Goal: Information Seeking & Learning: Learn about a topic

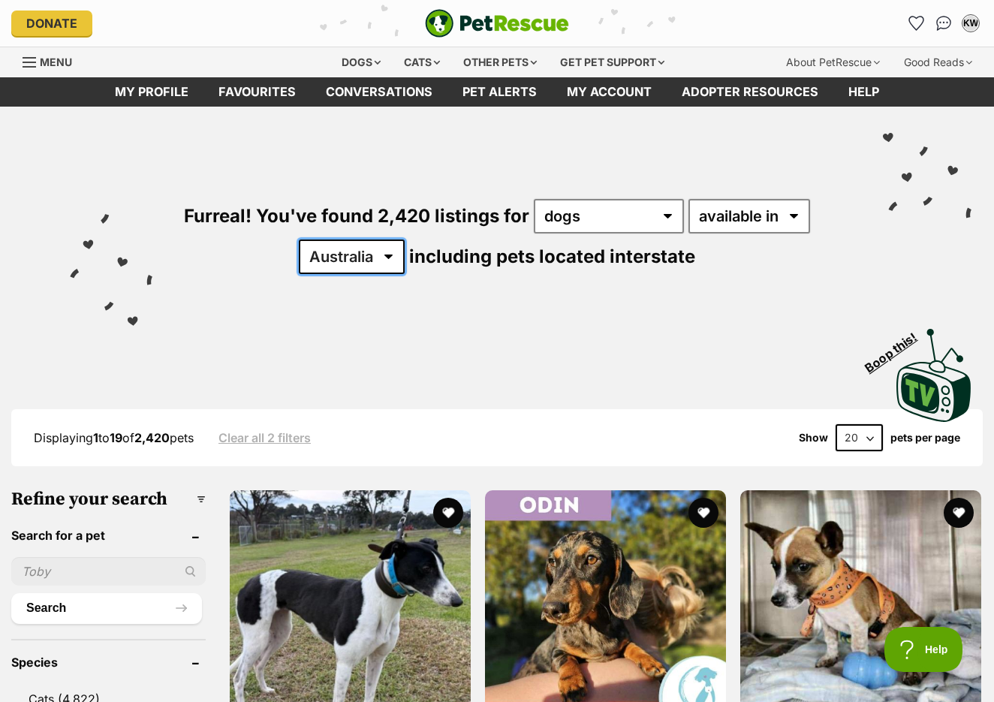
select select "NSW"
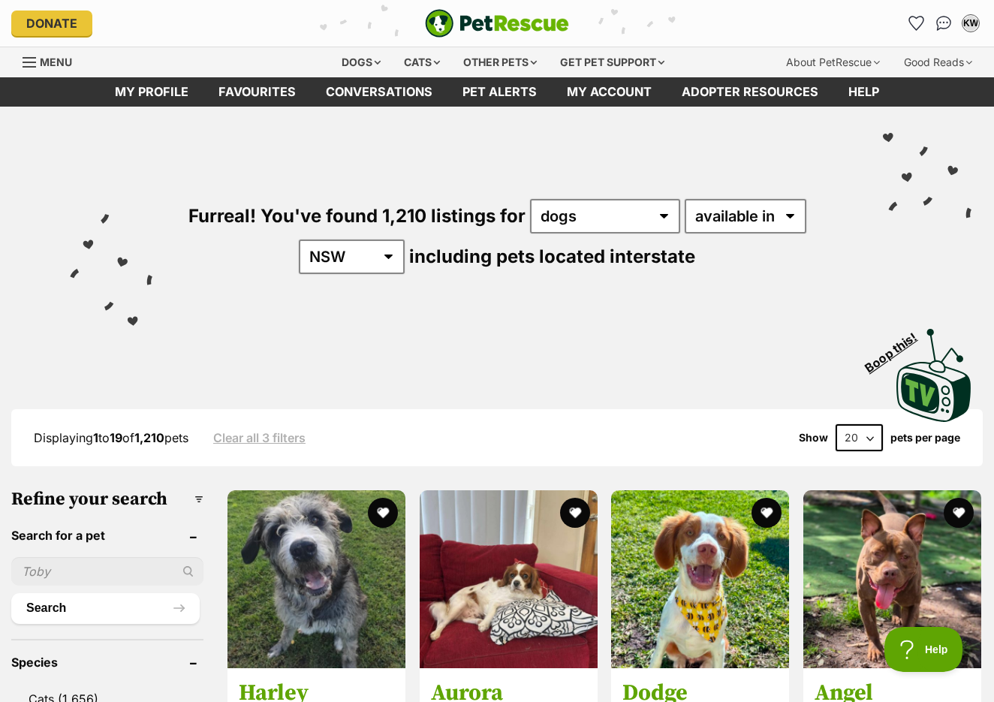
select select "60"
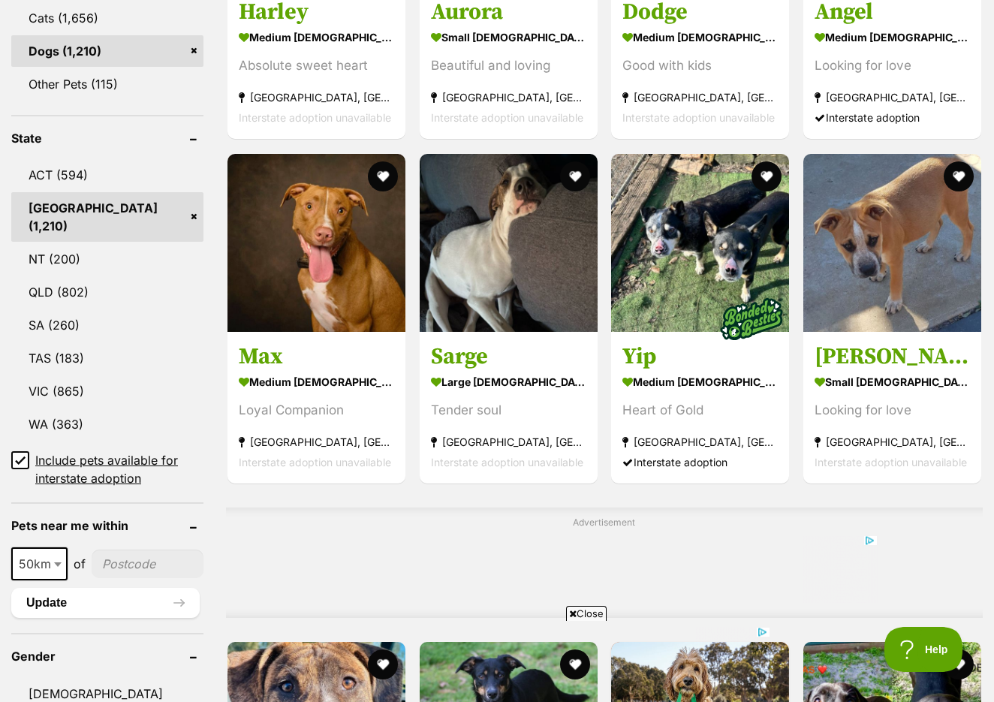
scroll to position [697, 0]
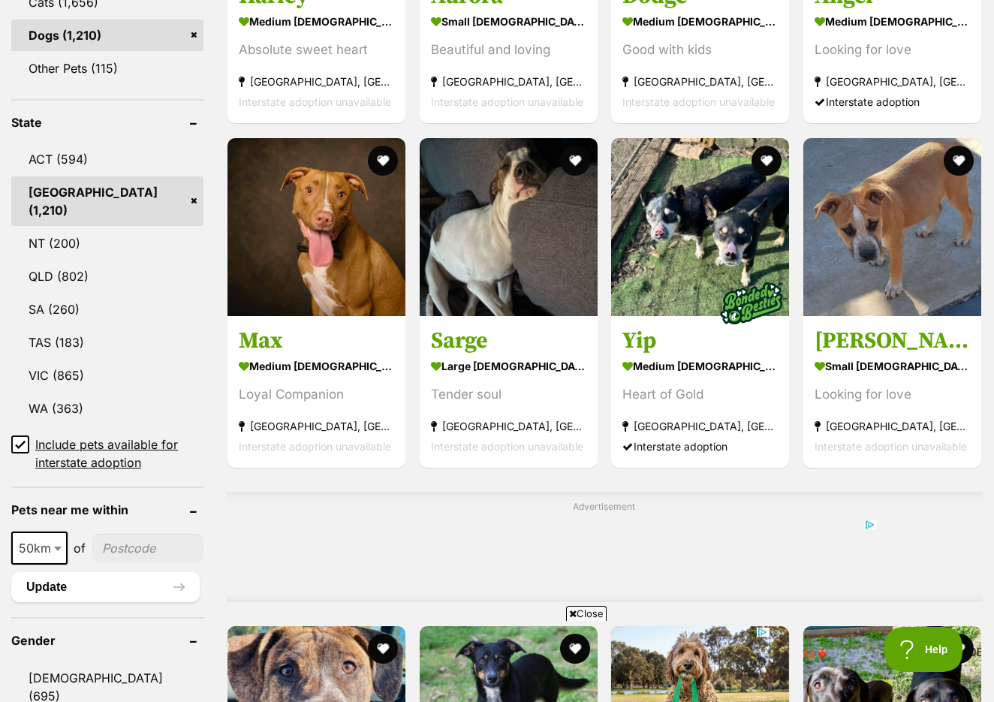
click at [23, 453] on input "Include pets available for interstate adoption" at bounding box center [20, 445] width 18 height 18
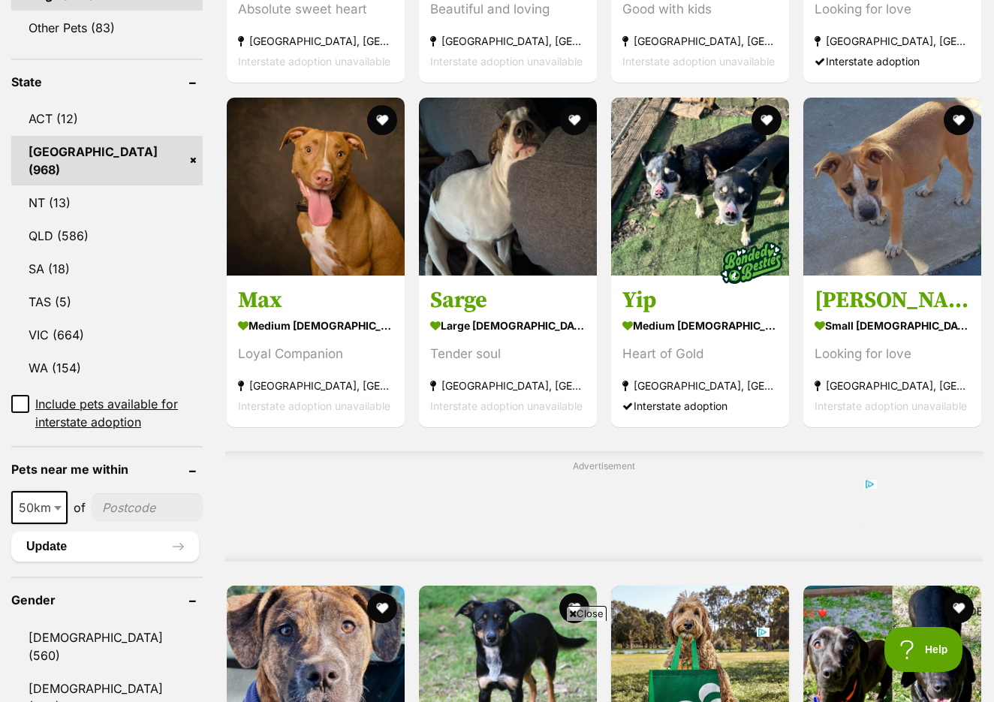
scroll to position [738, 0]
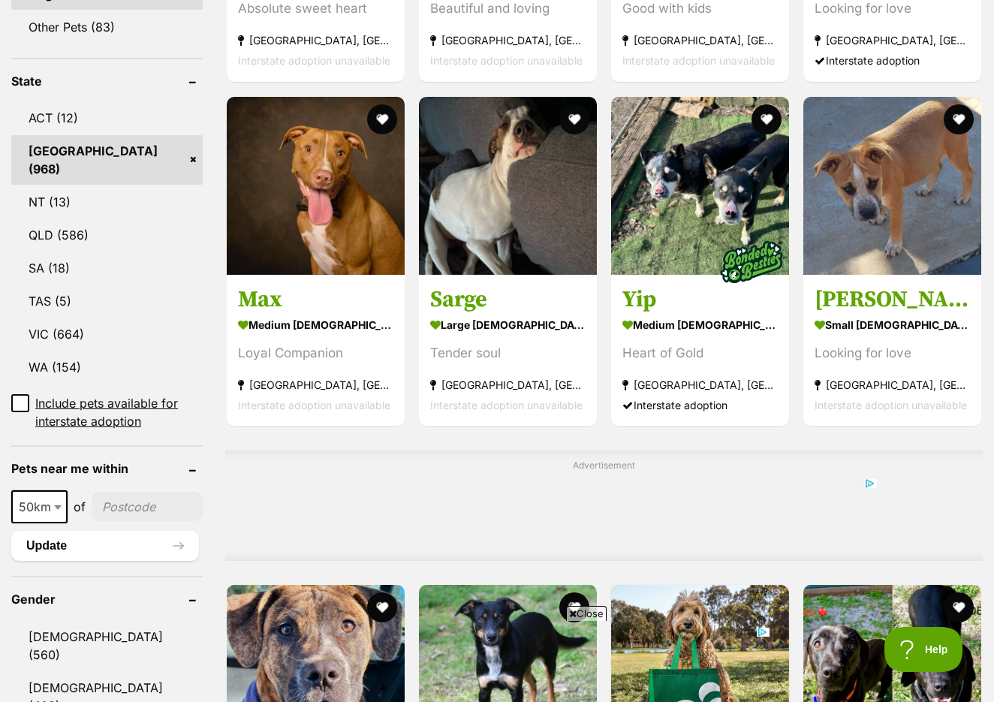
click at [120, 506] on input"] "postcode" at bounding box center [147, 507] width 111 height 29
type input"] "2026"
click at [56, 537] on button "Update" at bounding box center [105, 546] width 188 height 30
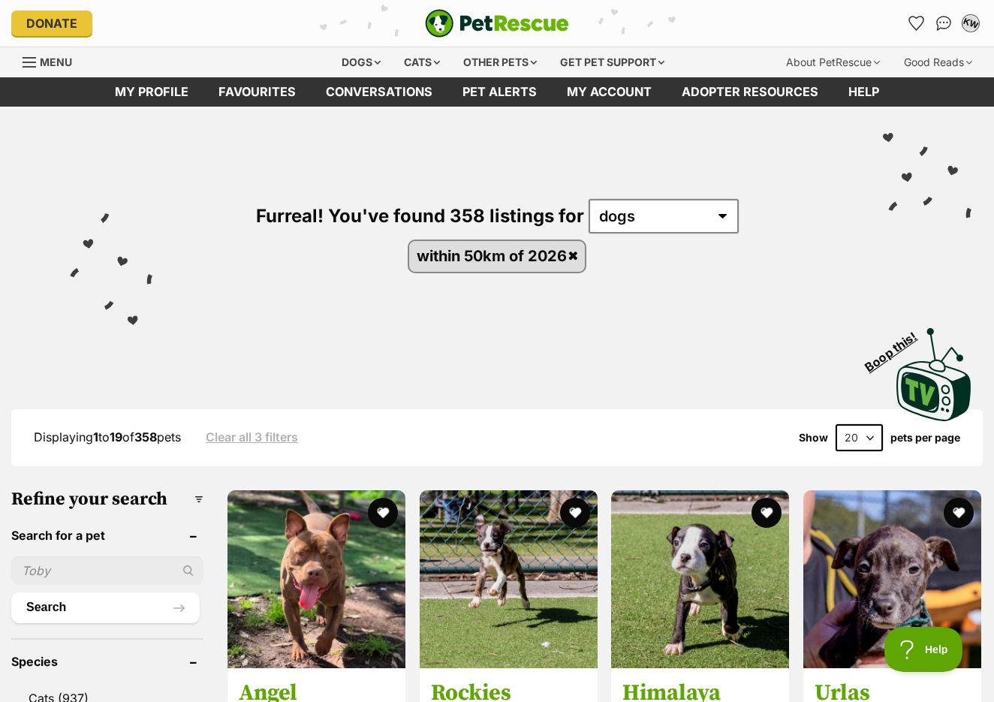
click at [977, 21] on div "KW" at bounding box center [971, 24] width 20 height 20
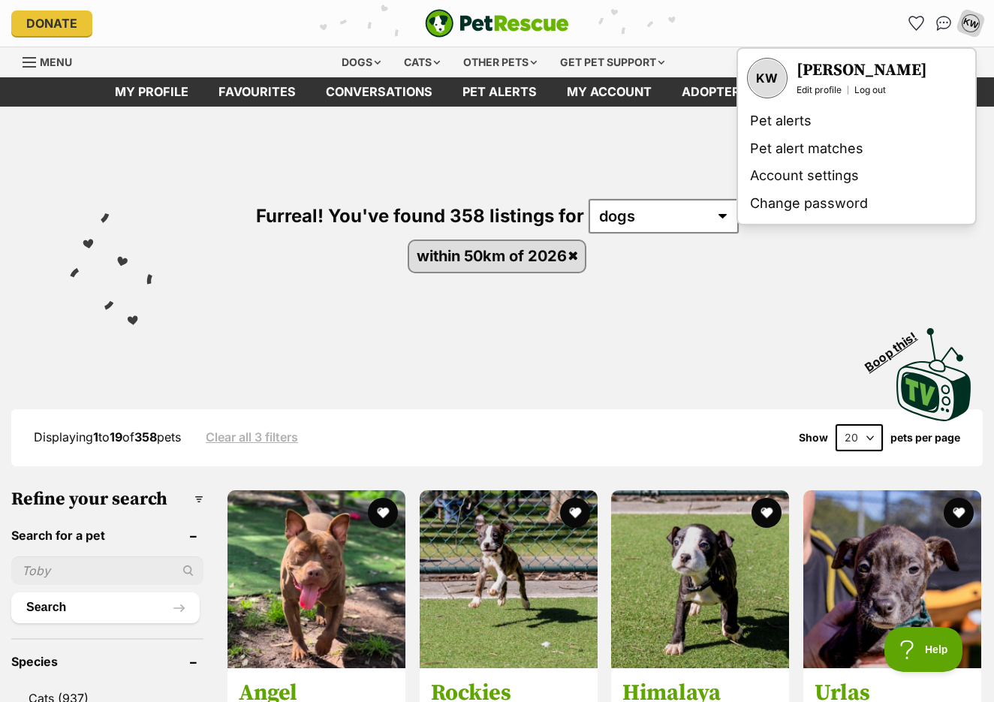
click at [730, 300] on div "Furreal! You've found 358 listings for any type of pet cats dogs other pets wit…" at bounding box center [497, 211] width 949 height 208
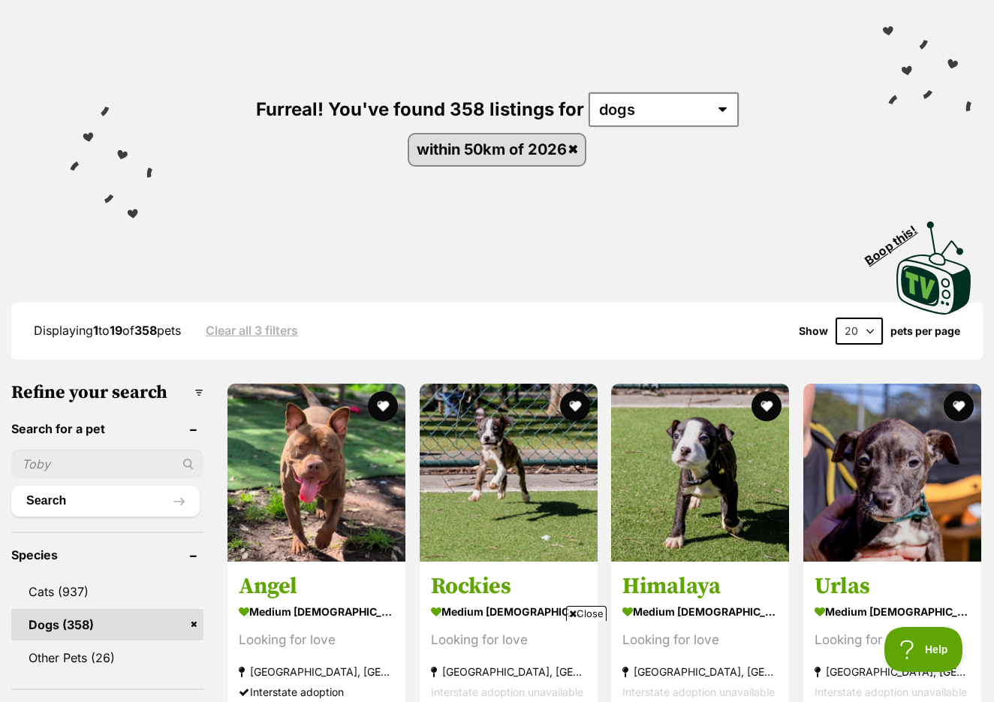
scroll to position [106, 0]
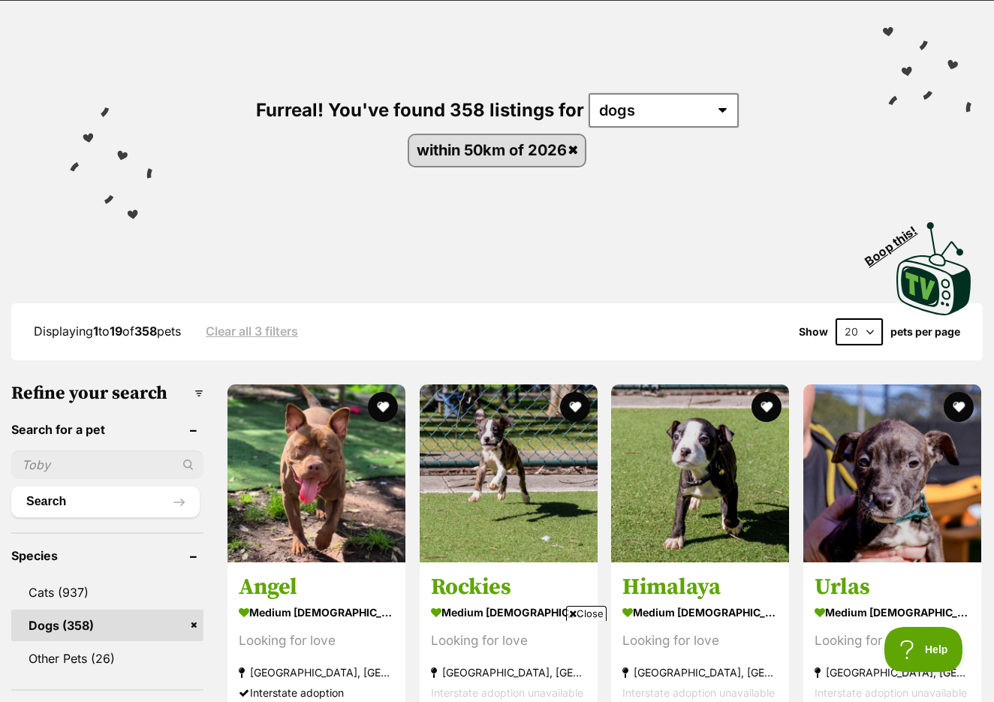
select select "60"
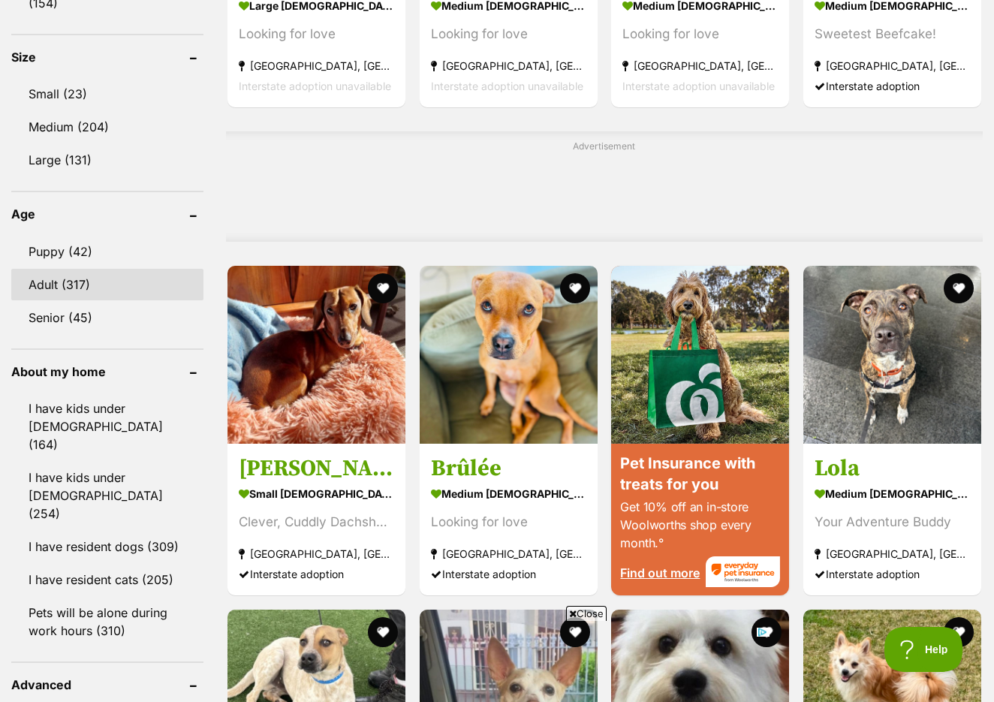
click at [93, 273] on link "Adult (317)" at bounding box center [107, 285] width 192 height 32
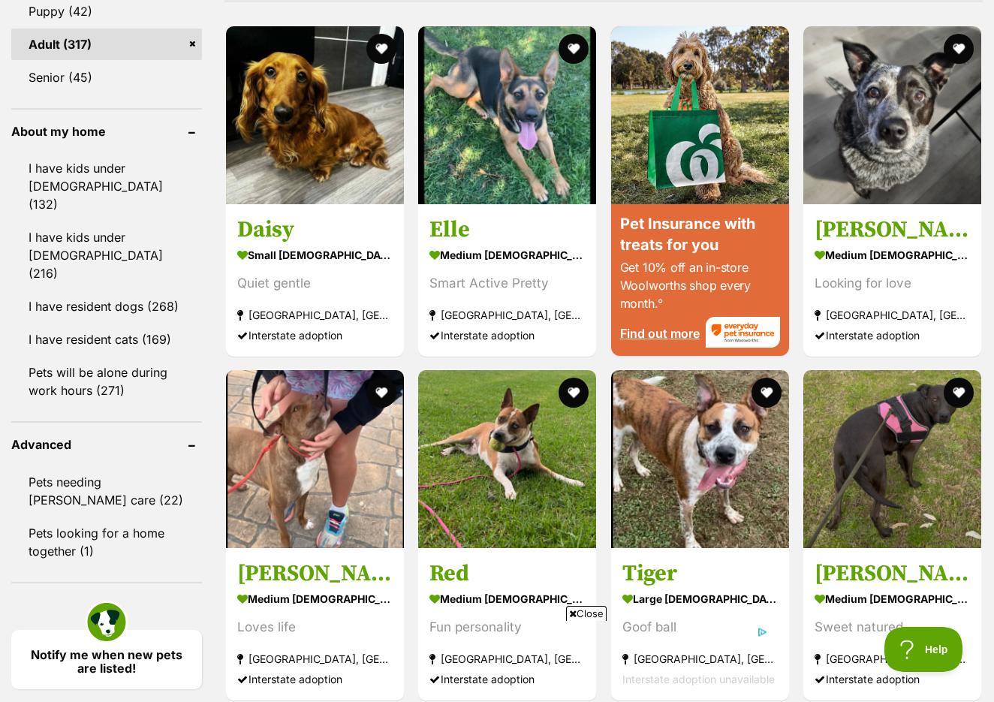
scroll to position [1303, 0]
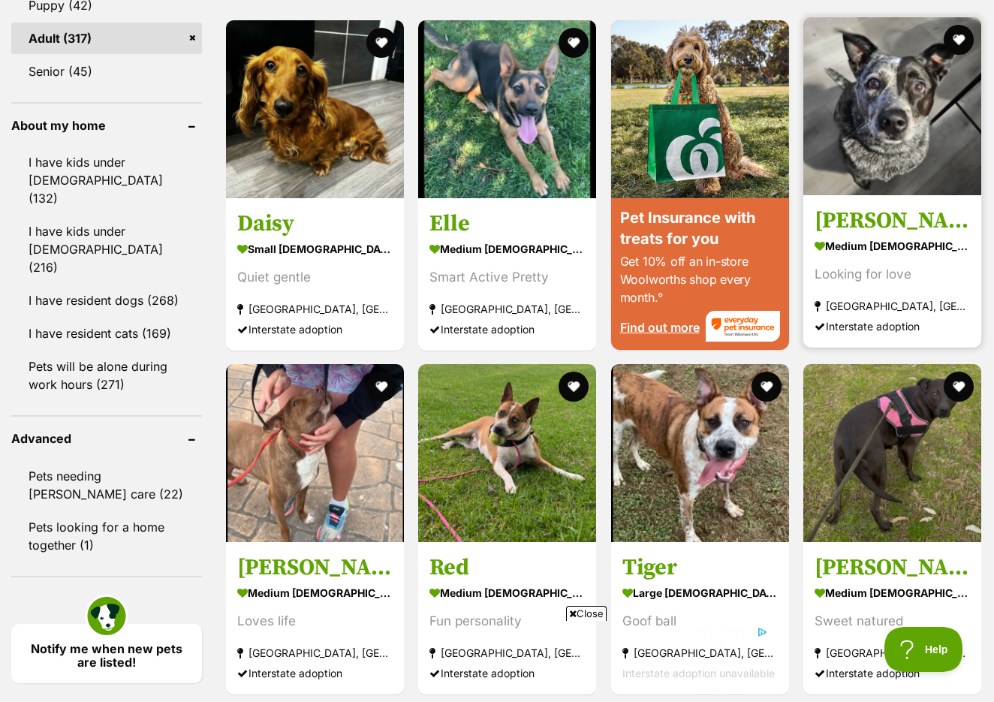
click at [877, 195] on img at bounding box center [893, 106] width 178 height 178
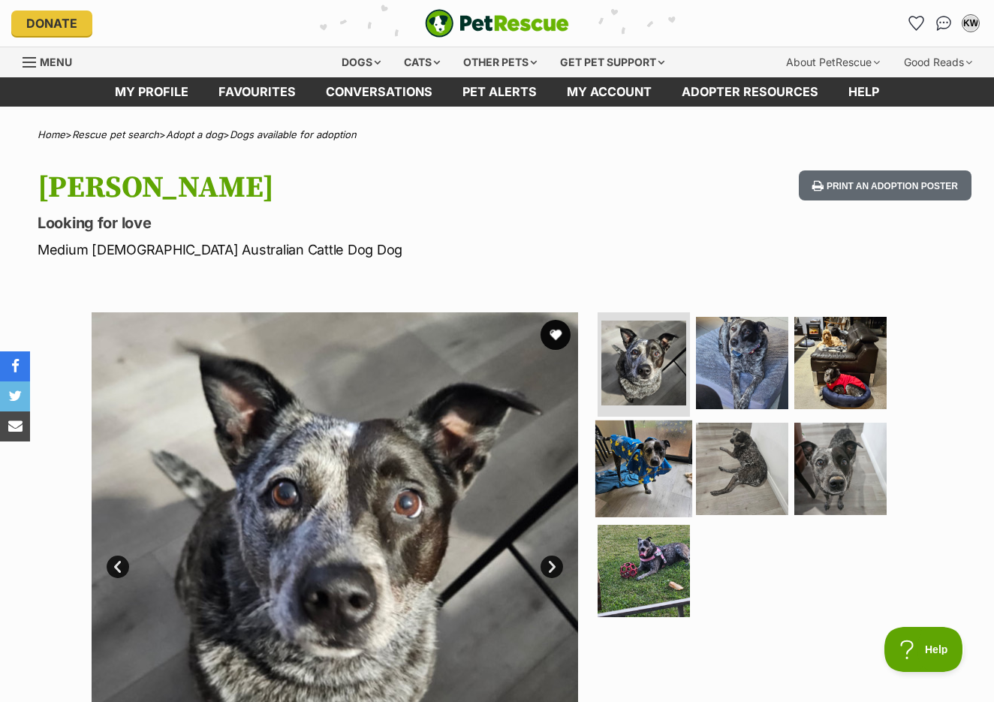
click at [655, 460] on img at bounding box center [644, 469] width 97 height 97
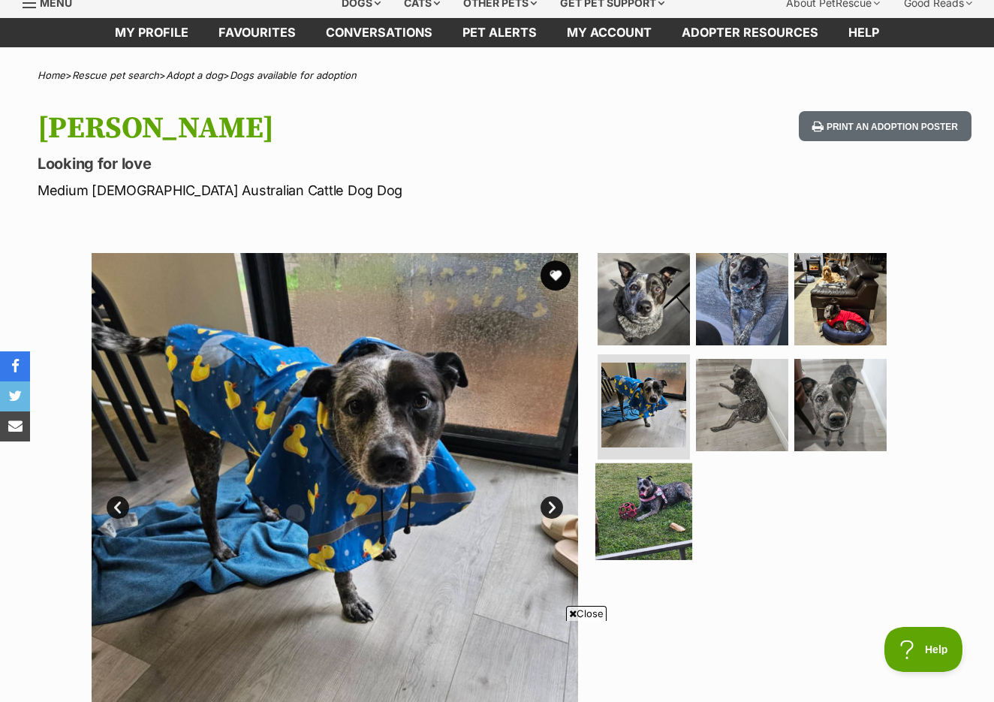
scroll to position [86, 0]
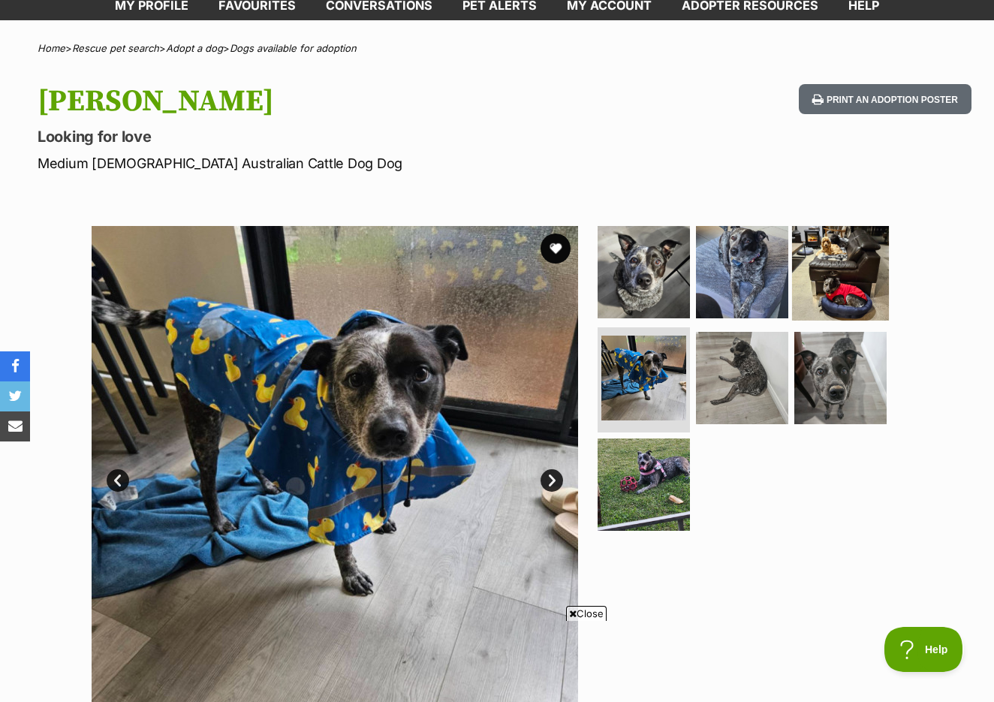
click at [828, 288] on img at bounding box center [840, 271] width 97 height 97
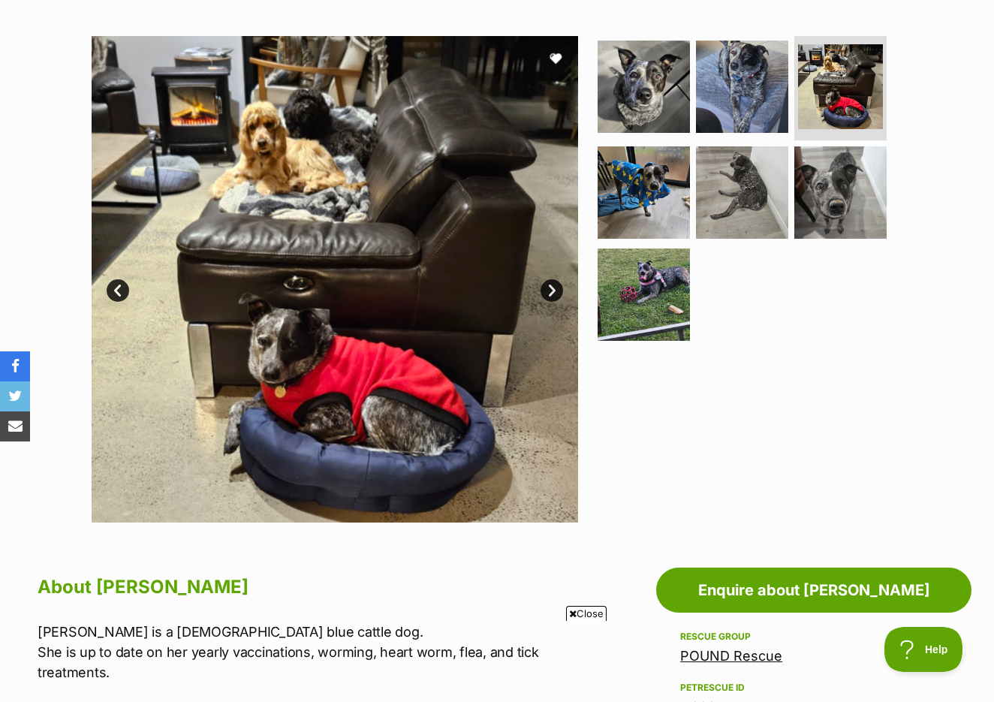
scroll to position [171, 0]
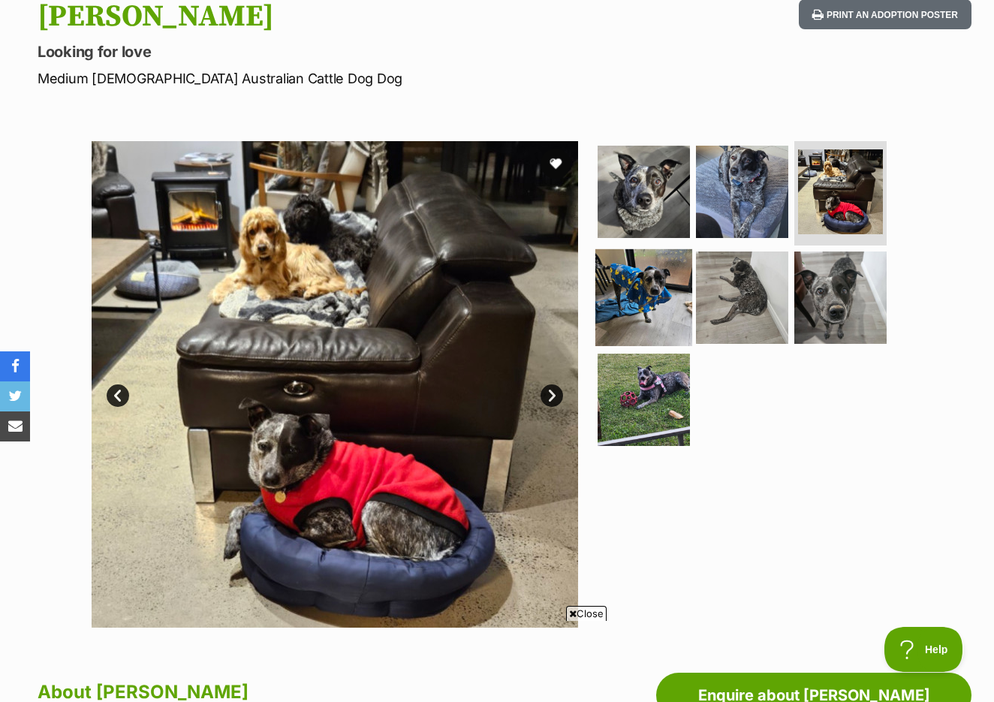
click at [662, 326] on img at bounding box center [644, 297] width 97 height 97
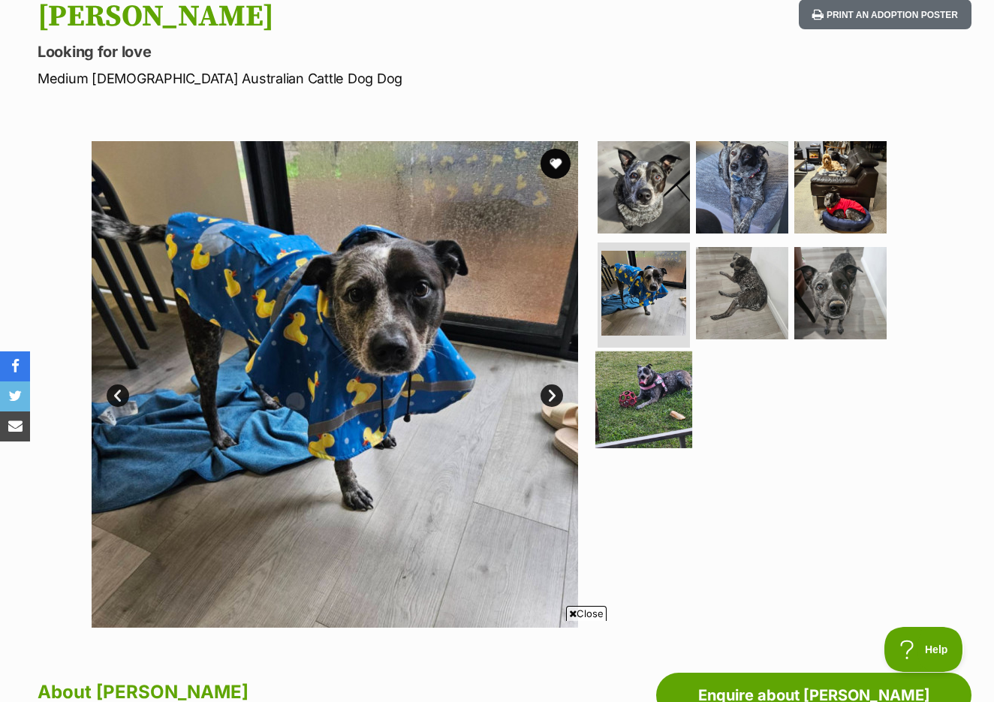
click at [660, 379] on img at bounding box center [644, 400] width 97 height 97
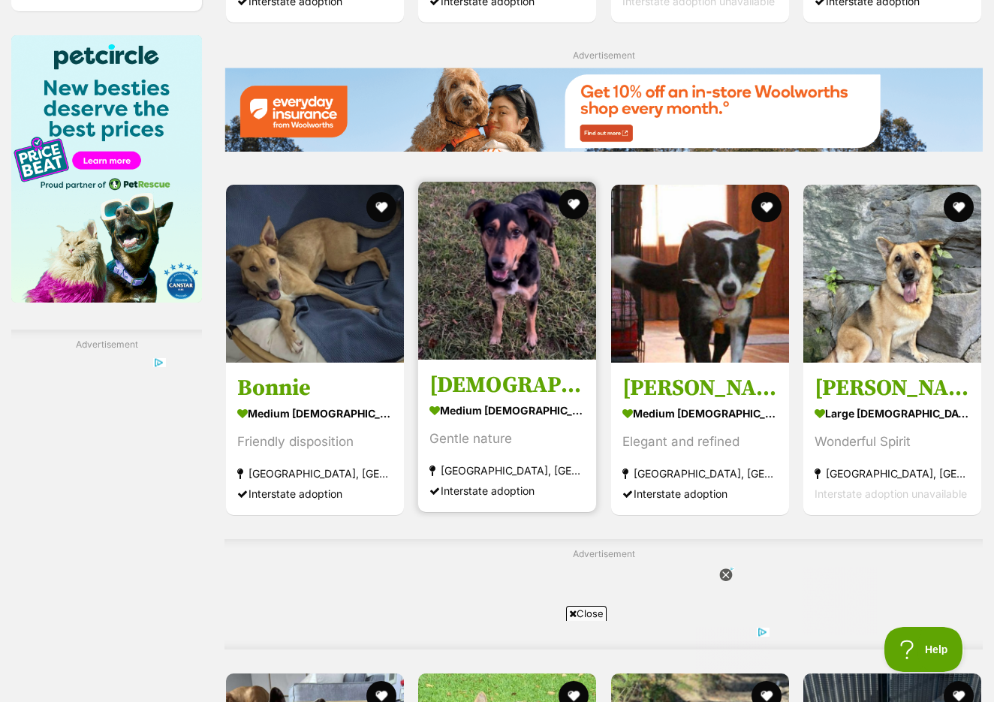
click at [523, 400] on h3 "[DEMOGRAPHIC_DATA]" at bounding box center [507, 385] width 155 height 29
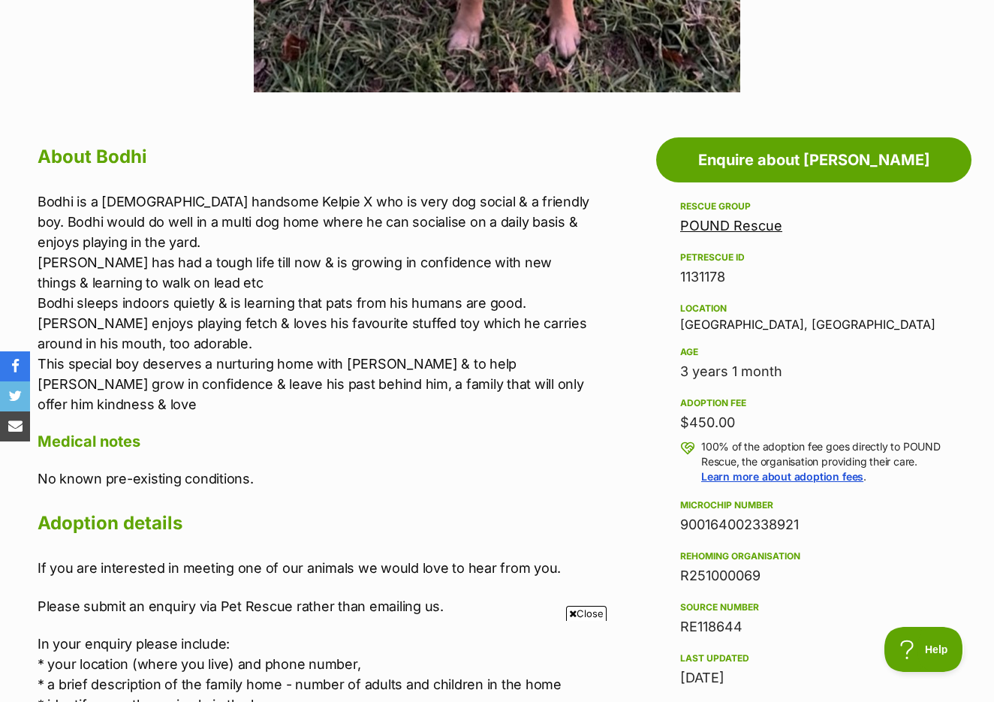
scroll to position [707, 0]
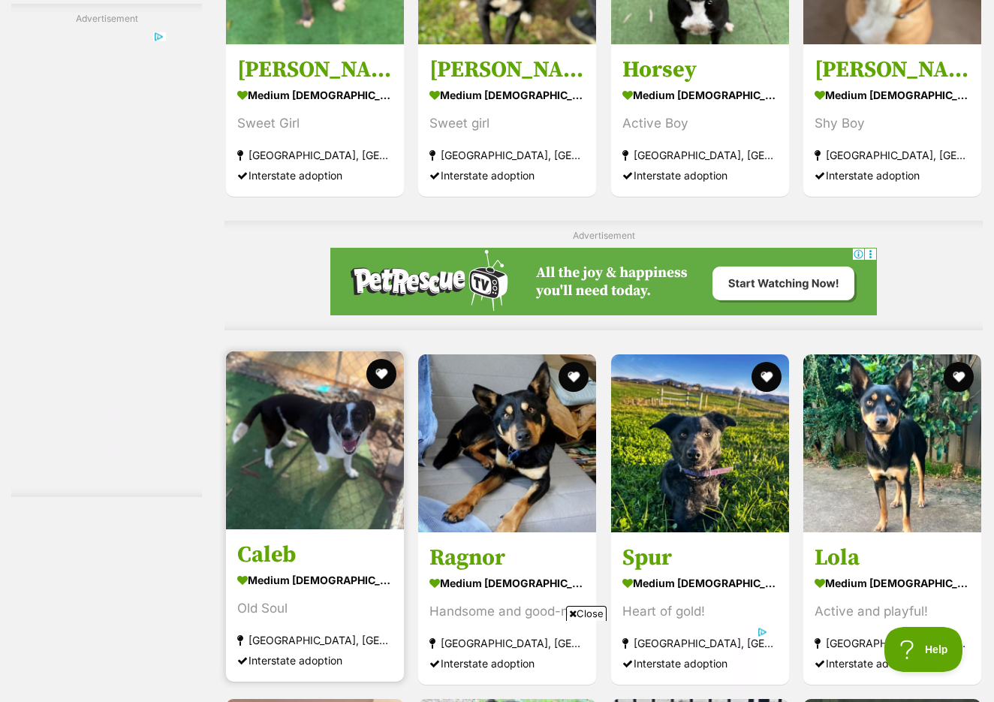
click at [297, 387] on img at bounding box center [315, 441] width 178 height 178
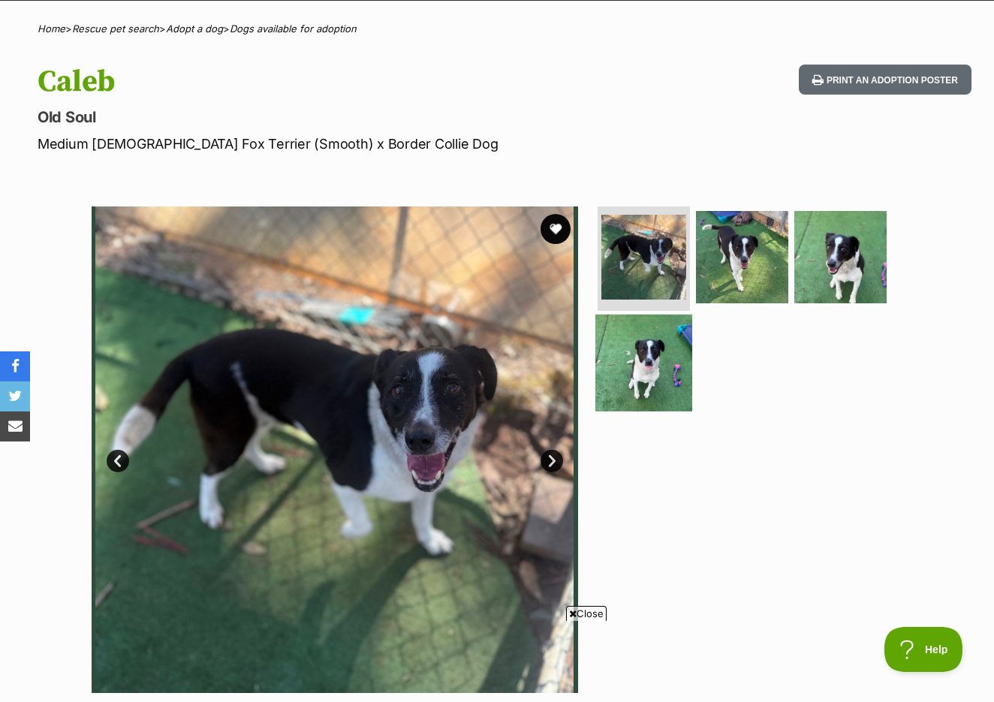
click at [664, 349] on img at bounding box center [644, 363] width 97 height 97
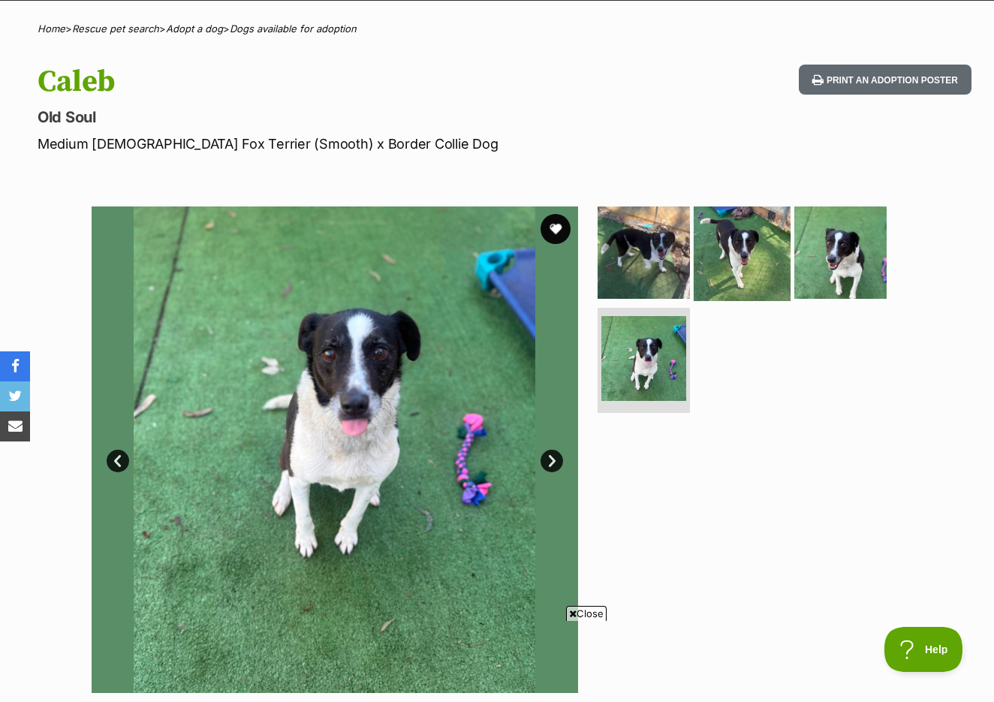
click at [724, 250] on img at bounding box center [742, 252] width 97 height 97
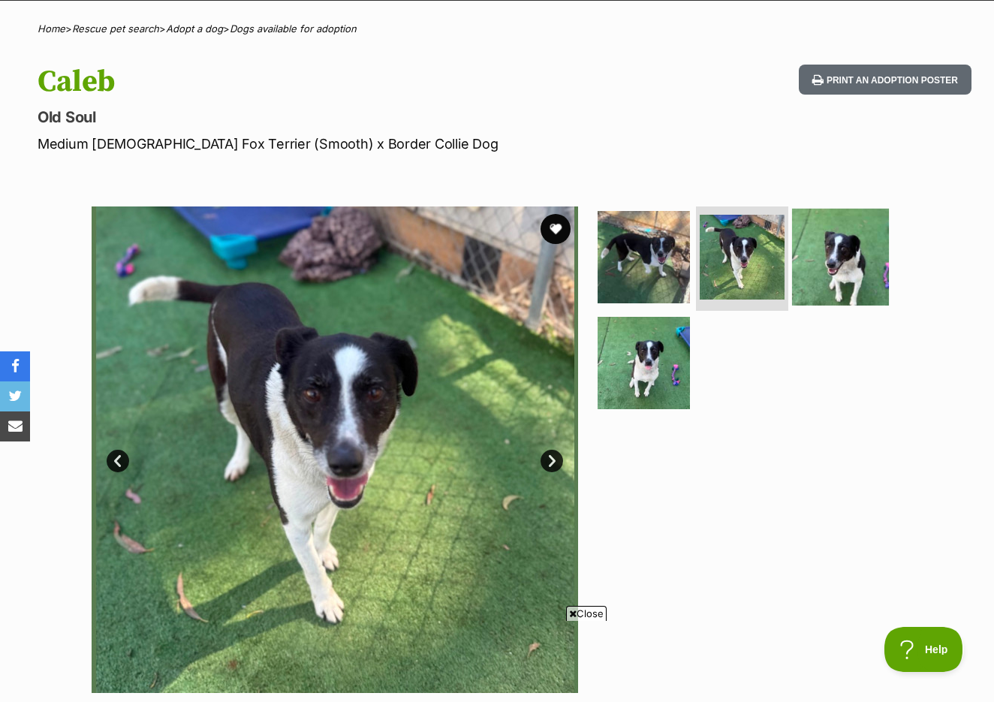
click at [828, 251] on img at bounding box center [840, 256] width 97 height 97
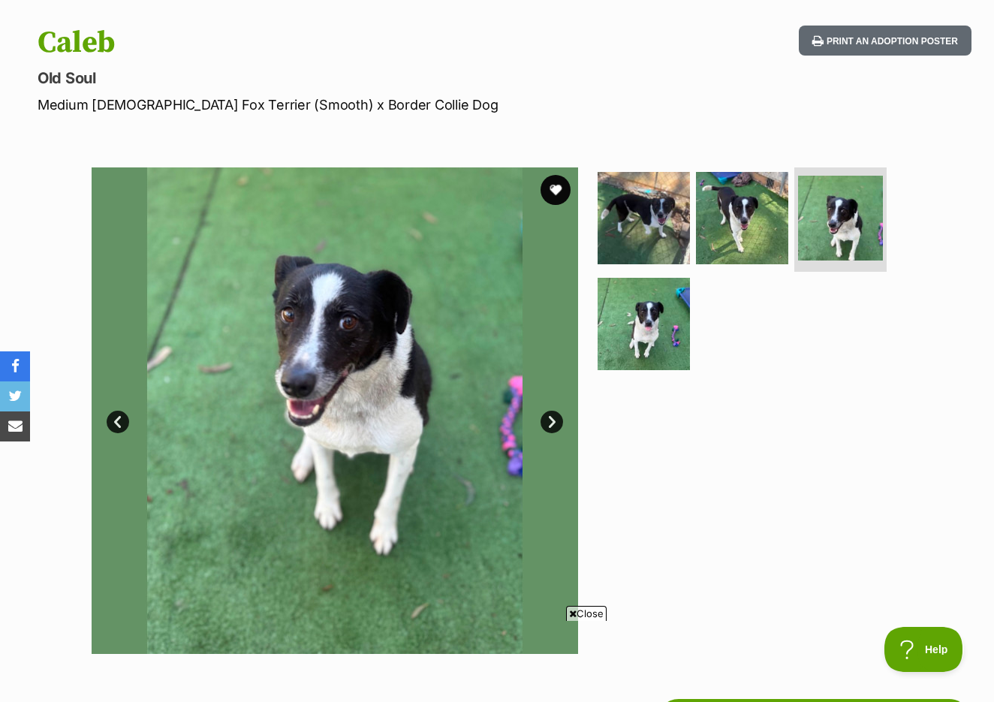
scroll to position [141, 0]
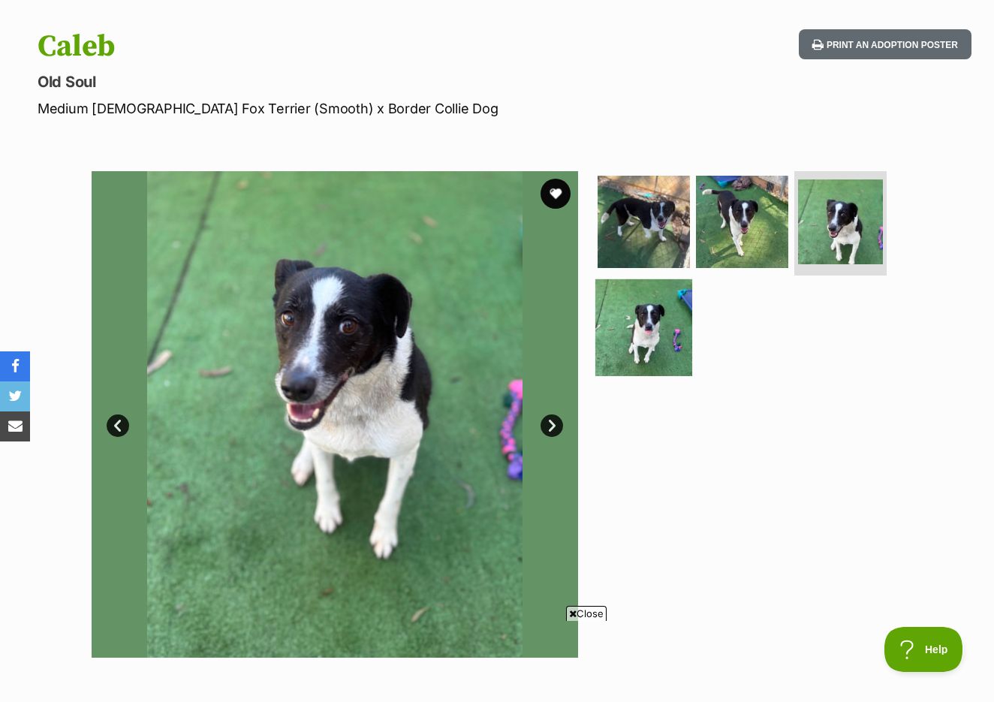
click at [625, 354] on img at bounding box center [644, 327] width 97 height 97
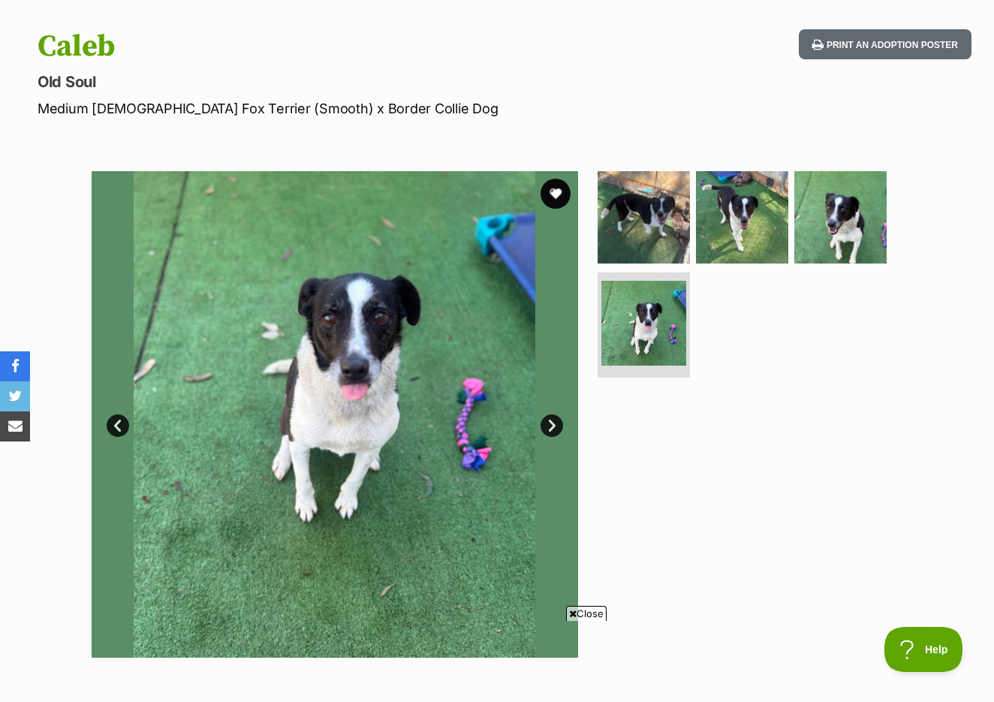
scroll to position [143, 0]
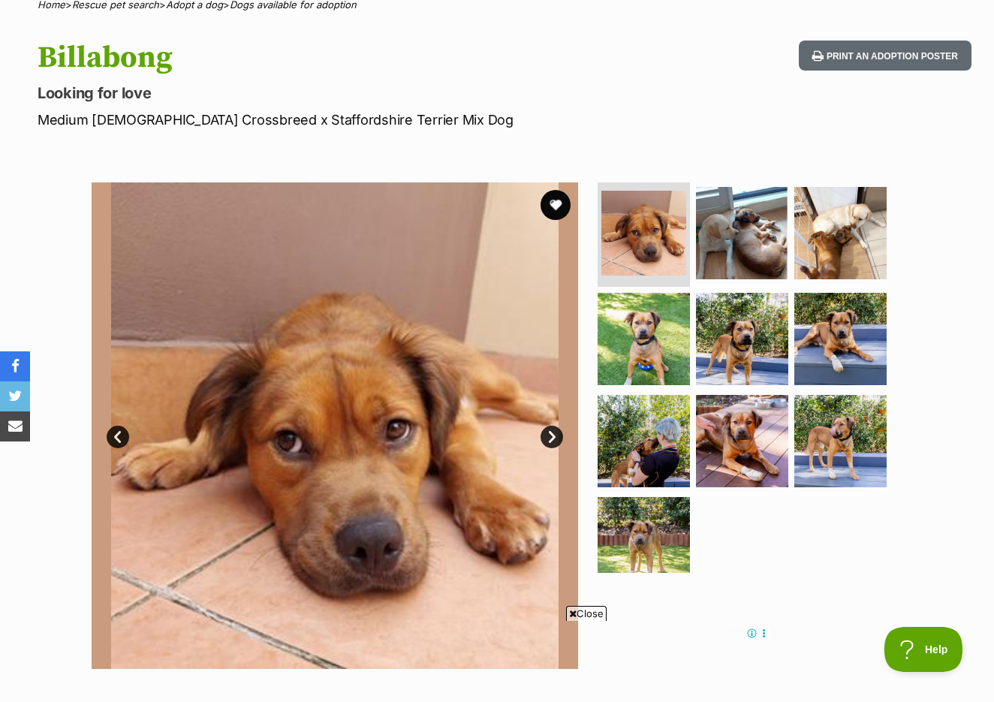
scroll to position [107, 0]
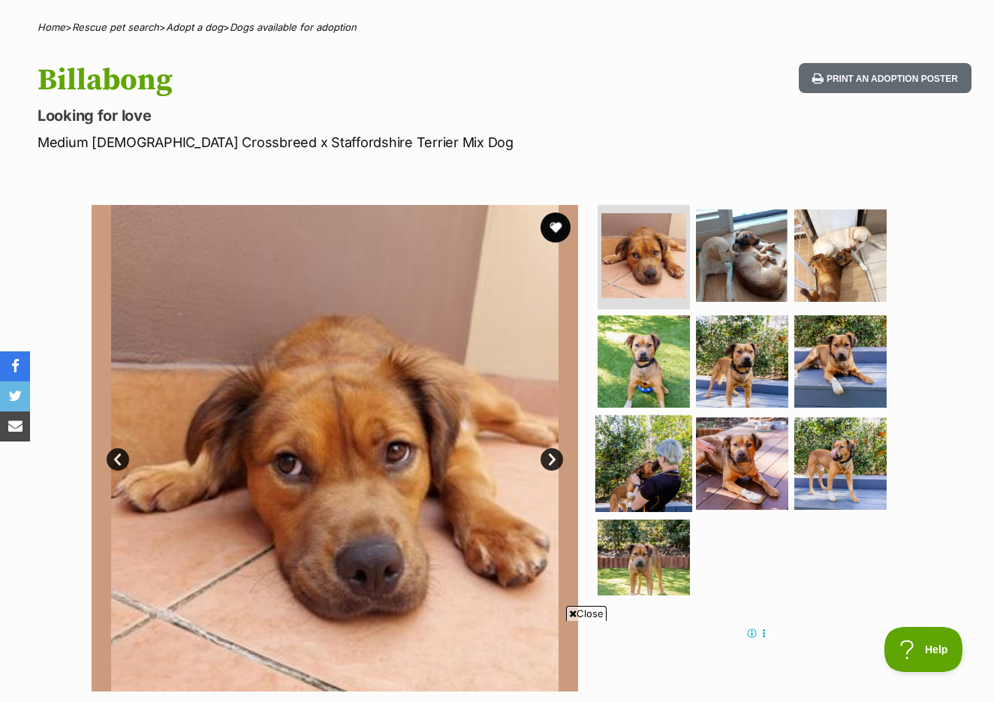
click at [630, 471] on img at bounding box center [644, 463] width 97 height 97
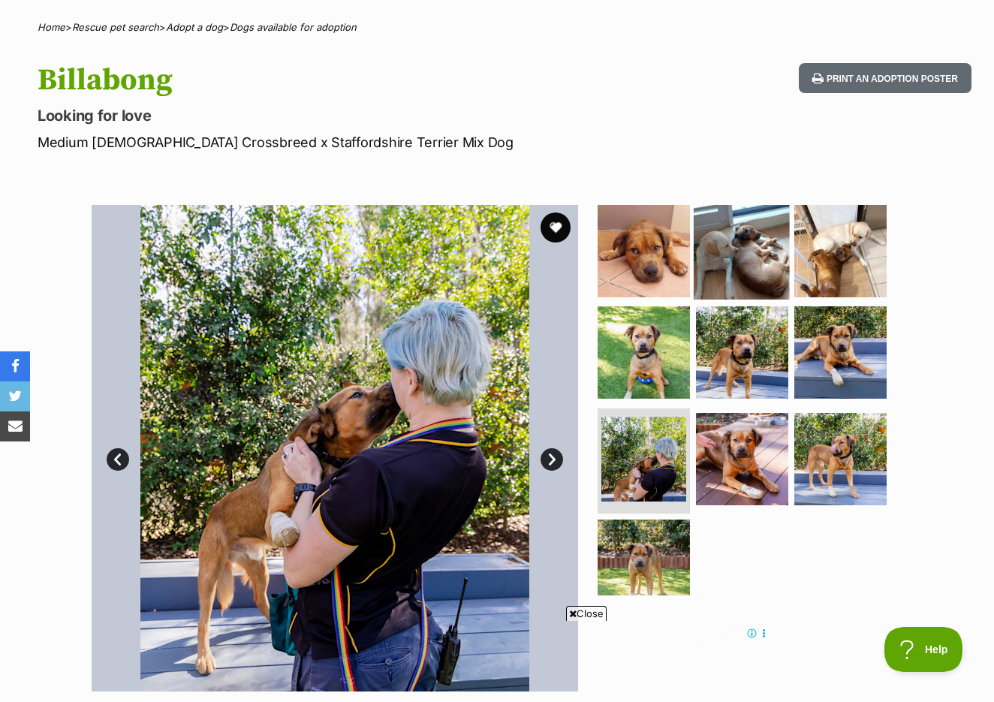
click at [739, 268] on img at bounding box center [742, 250] width 97 height 97
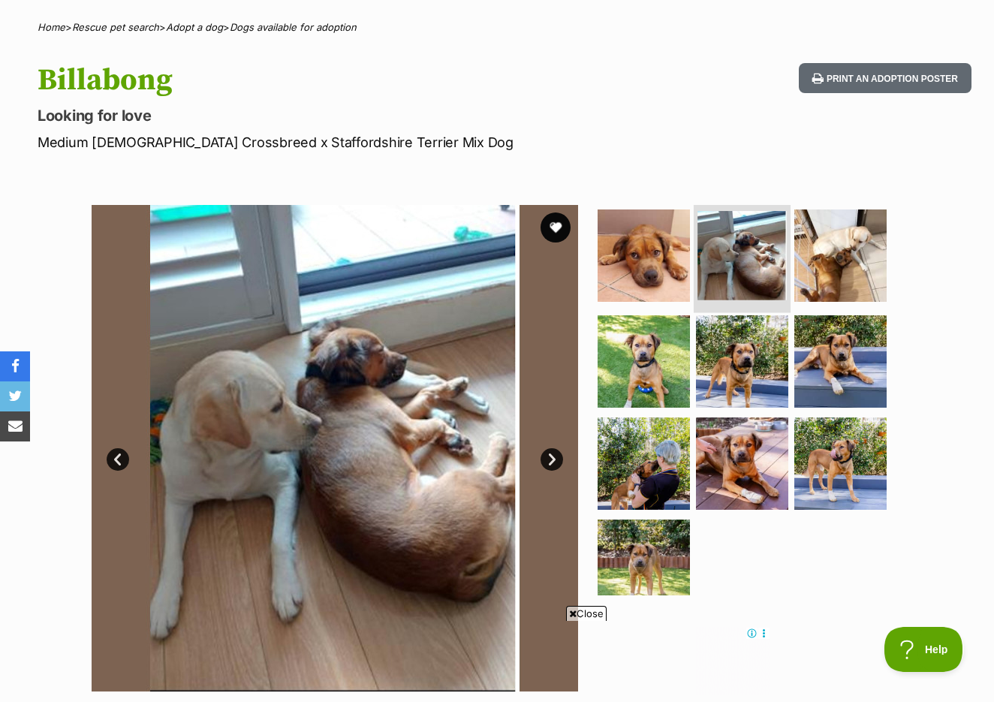
scroll to position [0, 0]
click at [819, 270] on img at bounding box center [840, 255] width 97 height 97
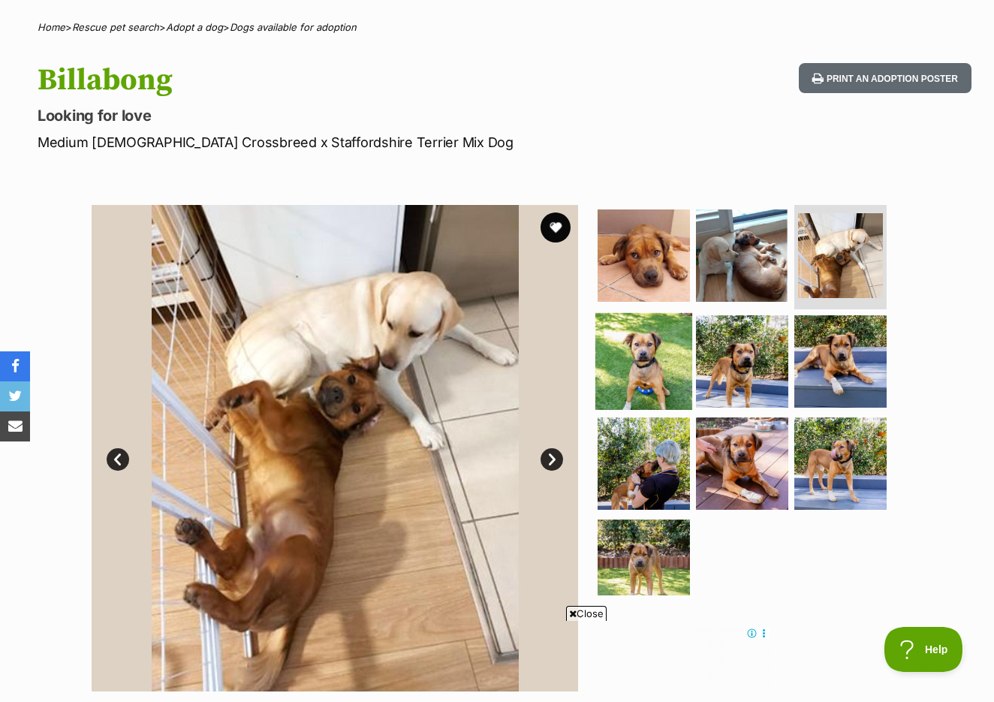
click at [645, 348] on img at bounding box center [644, 361] width 97 height 97
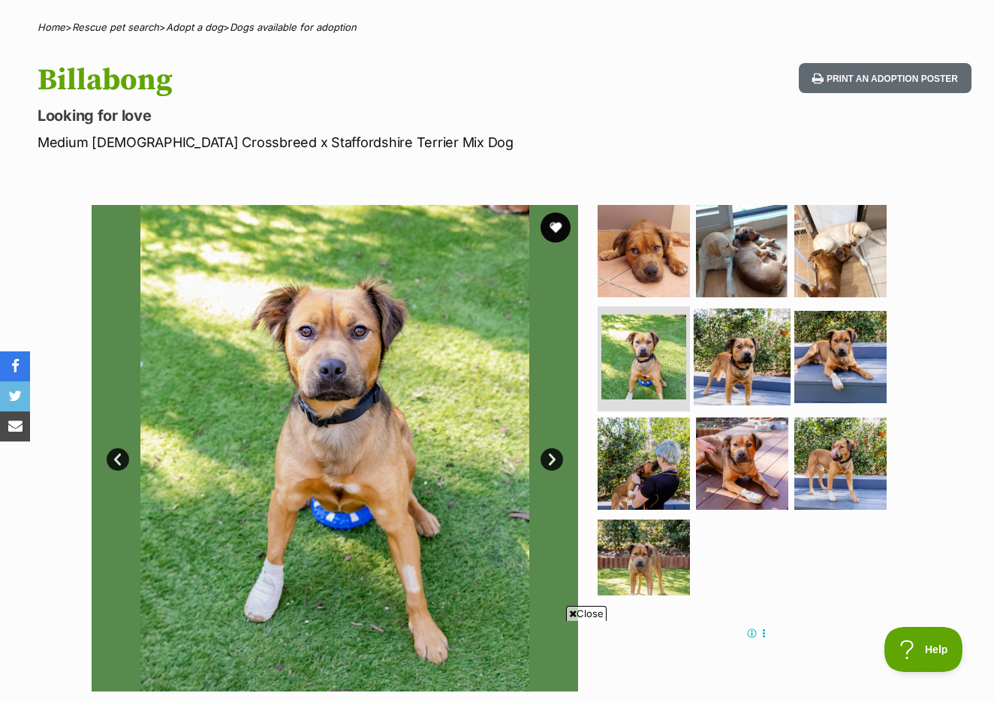
click at [741, 348] on img at bounding box center [742, 357] width 97 height 97
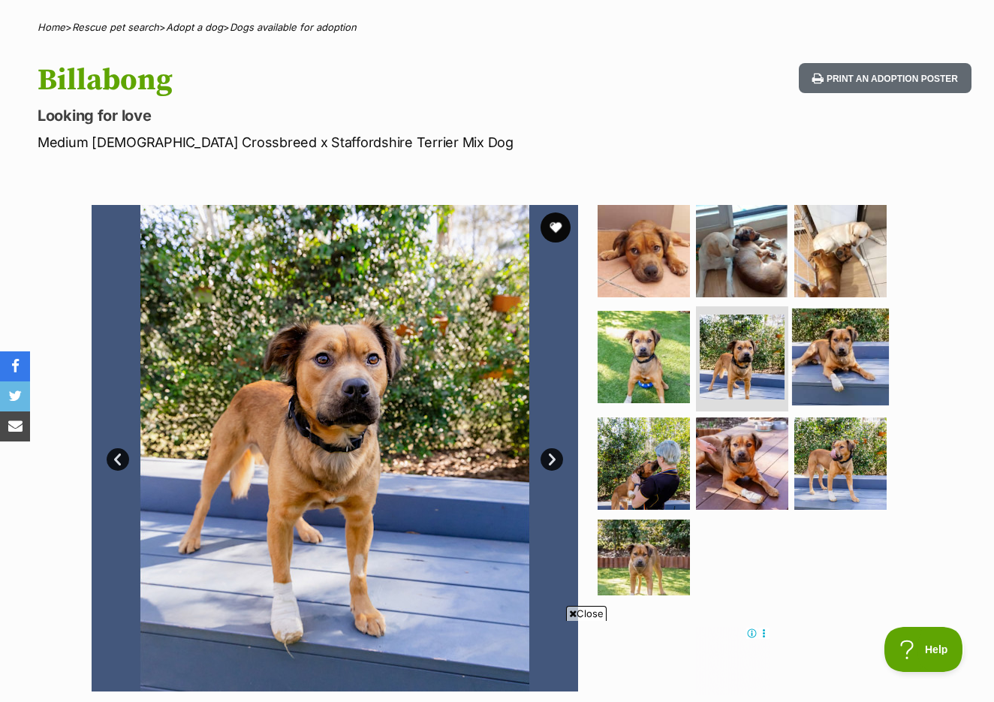
click at [840, 365] on img at bounding box center [840, 357] width 97 height 97
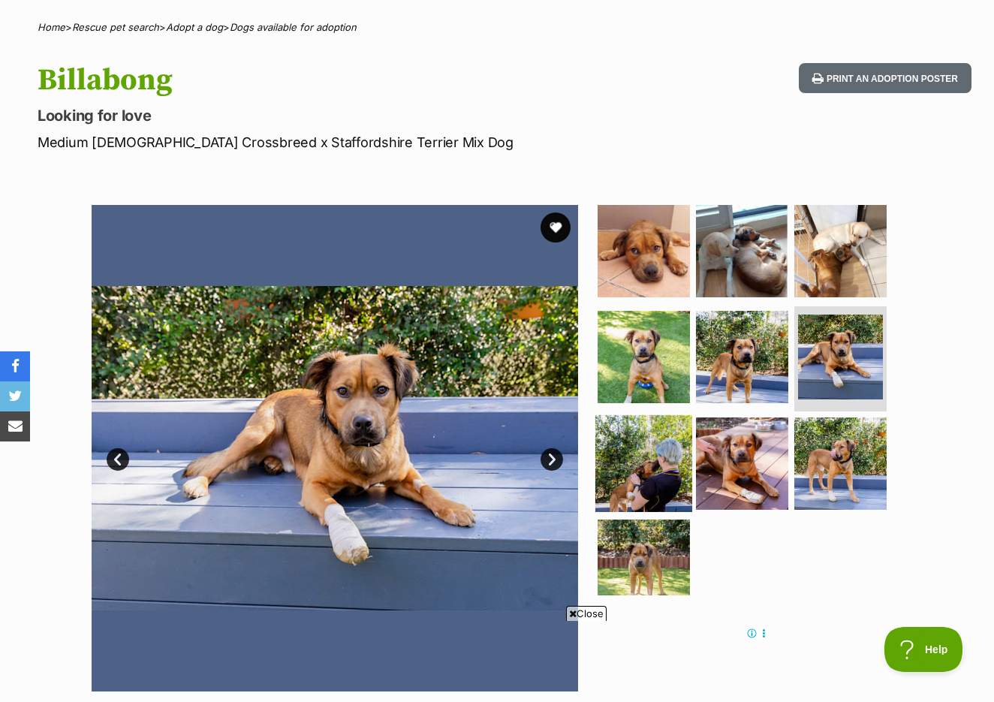
click at [659, 438] on img at bounding box center [644, 463] width 97 height 97
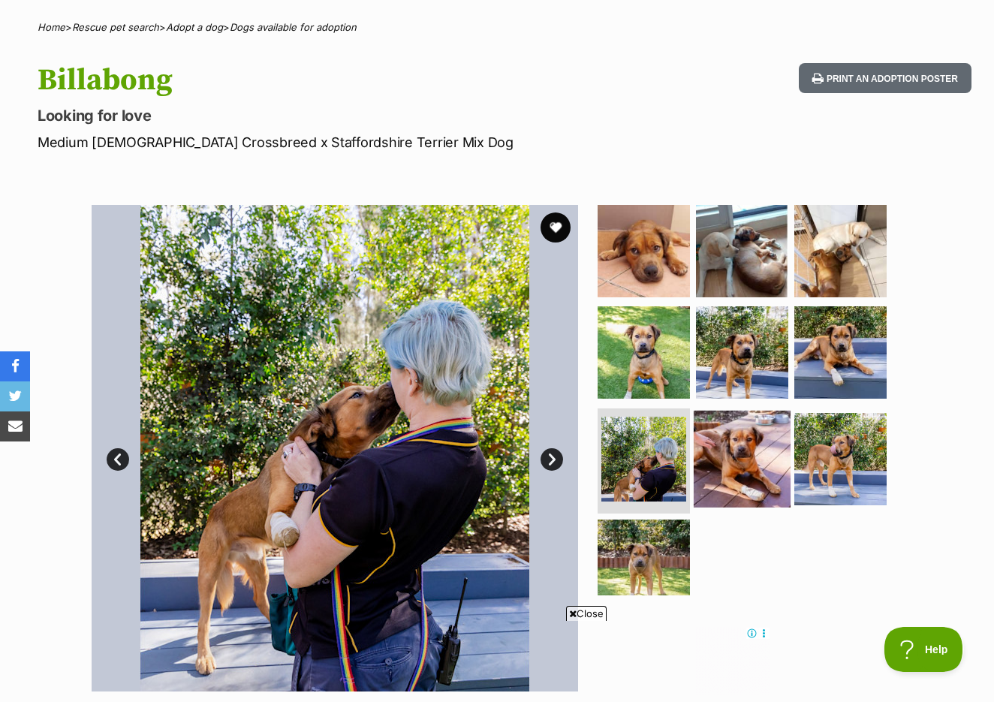
click at [710, 445] on img at bounding box center [742, 459] width 97 height 97
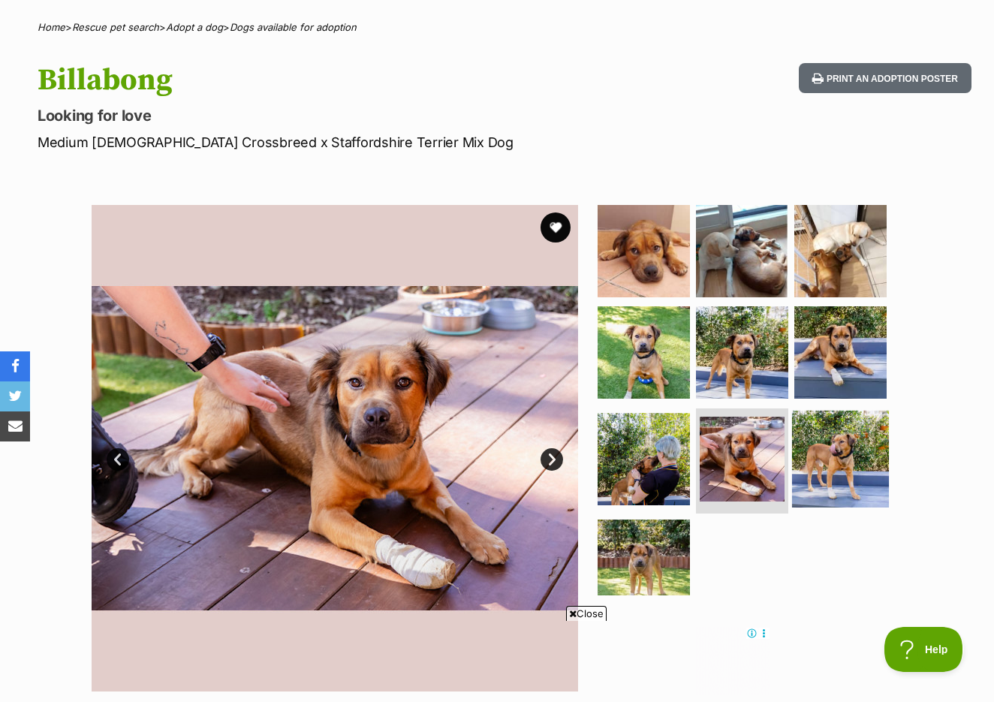
click at [810, 457] on img at bounding box center [840, 459] width 97 height 97
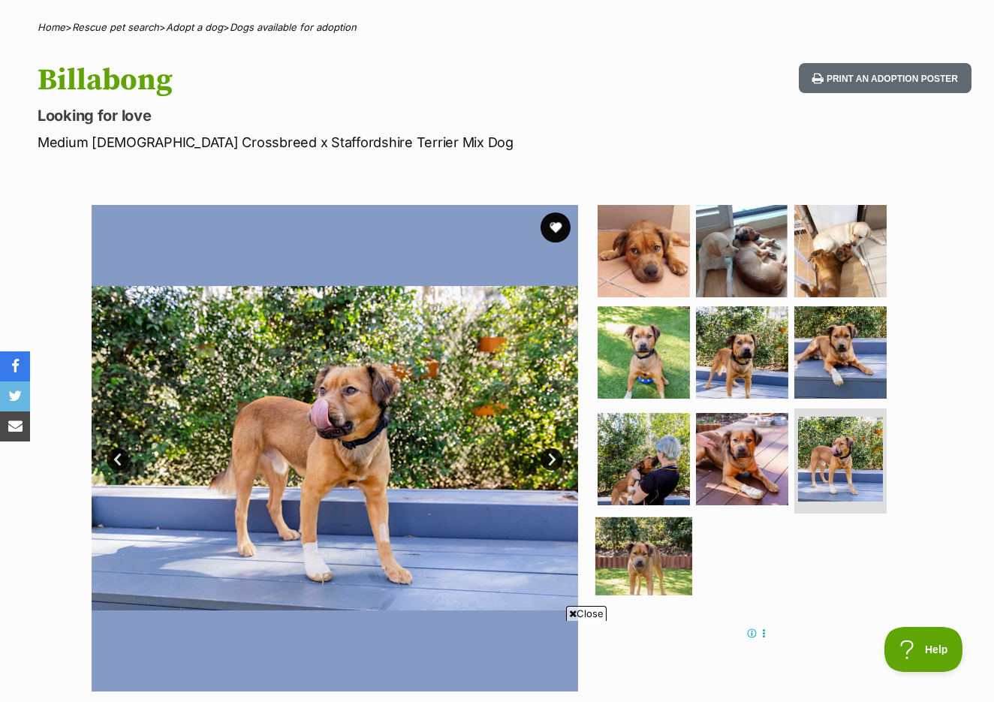
click at [672, 548] on img at bounding box center [644, 566] width 97 height 97
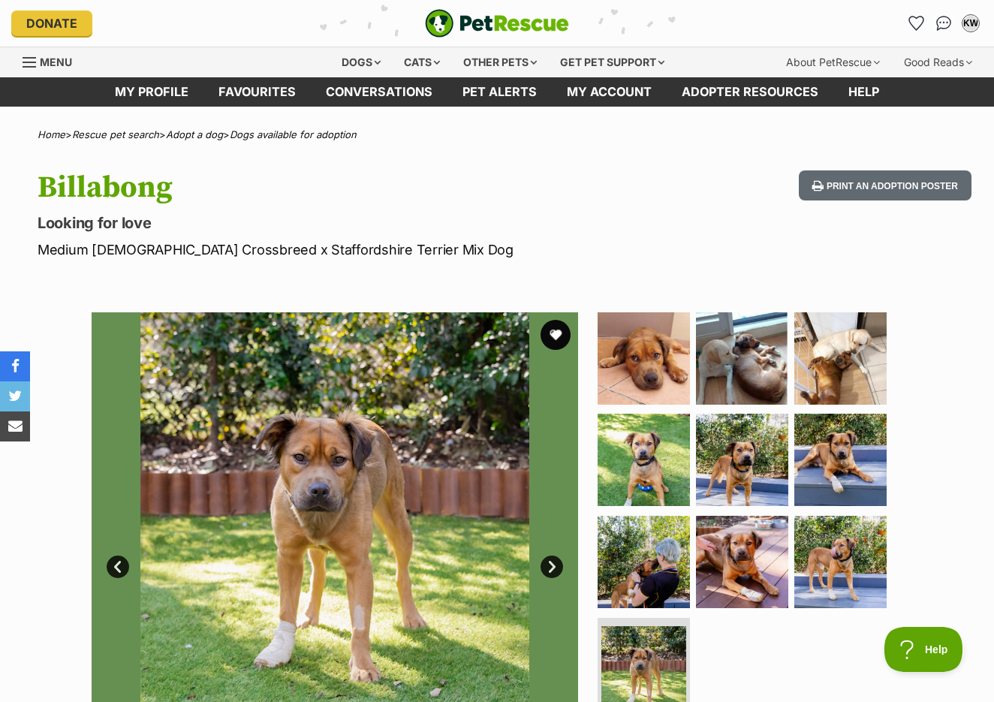
scroll to position [-9, 0]
